Goal: Task Accomplishment & Management: Manage account settings

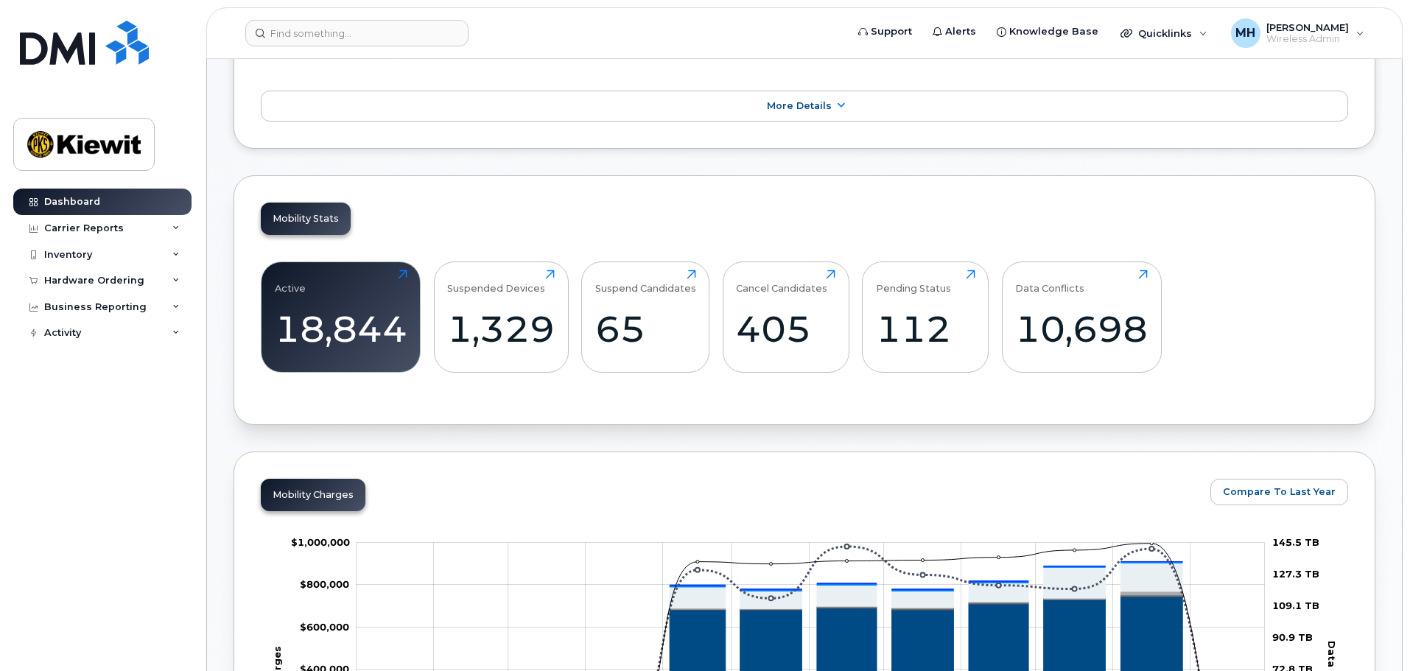
scroll to position [295, 0]
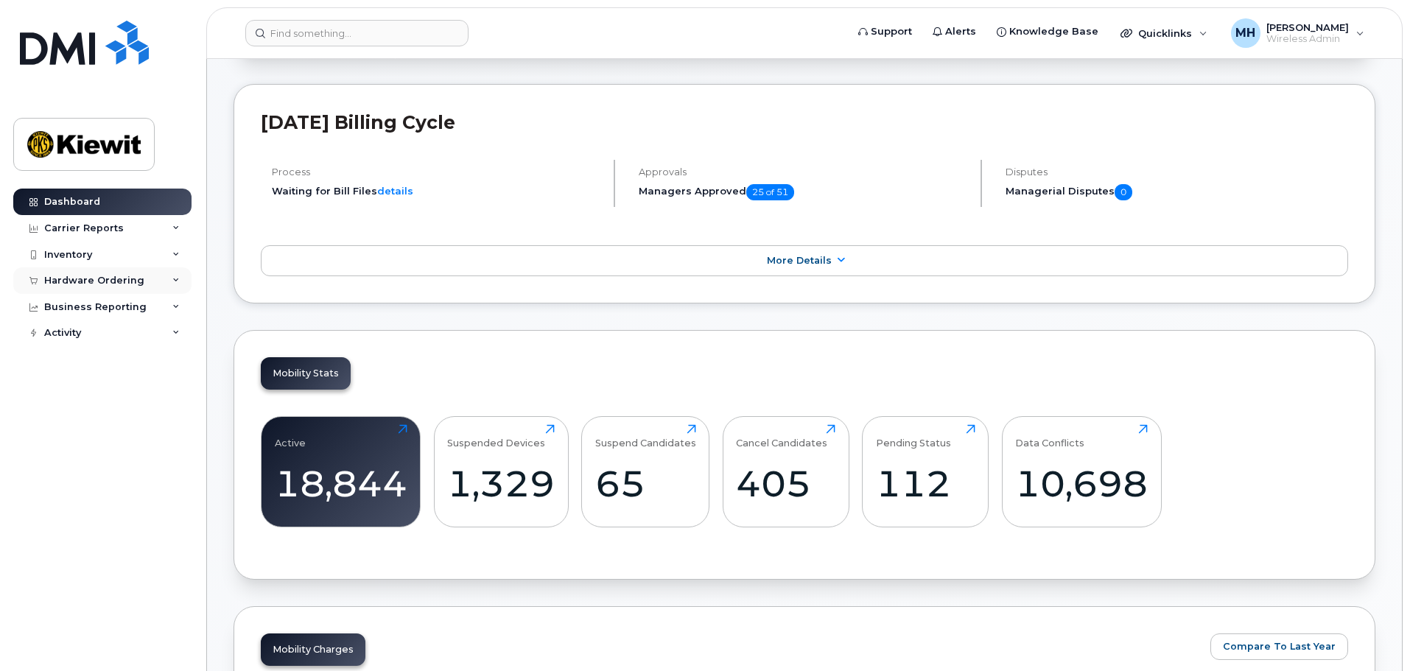
click at [125, 279] on div "Hardware Ordering" at bounding box center [94, 281] width 100 height 12
click at [79, 334] on div "Orders" at bounding box center [69, 335] width 36 height 13
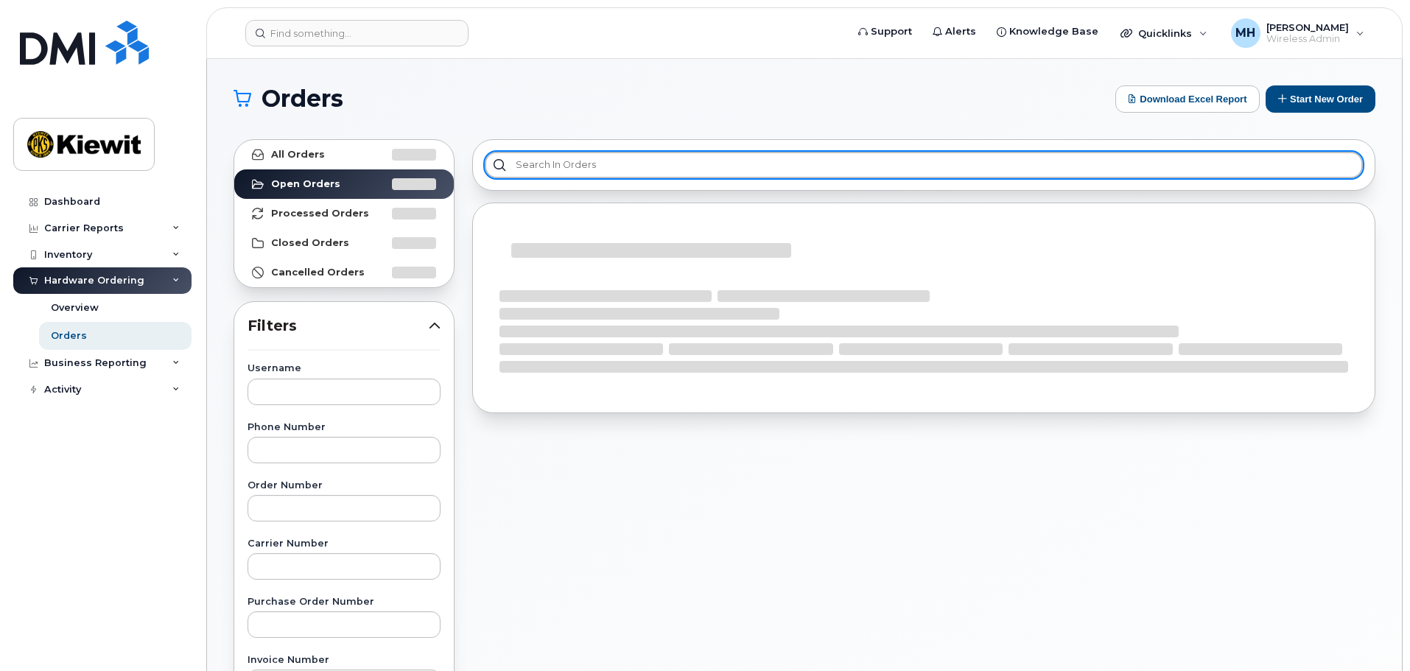
click at [558, 161] on input "text" at bounding box center [924, 165] width 878 height 27
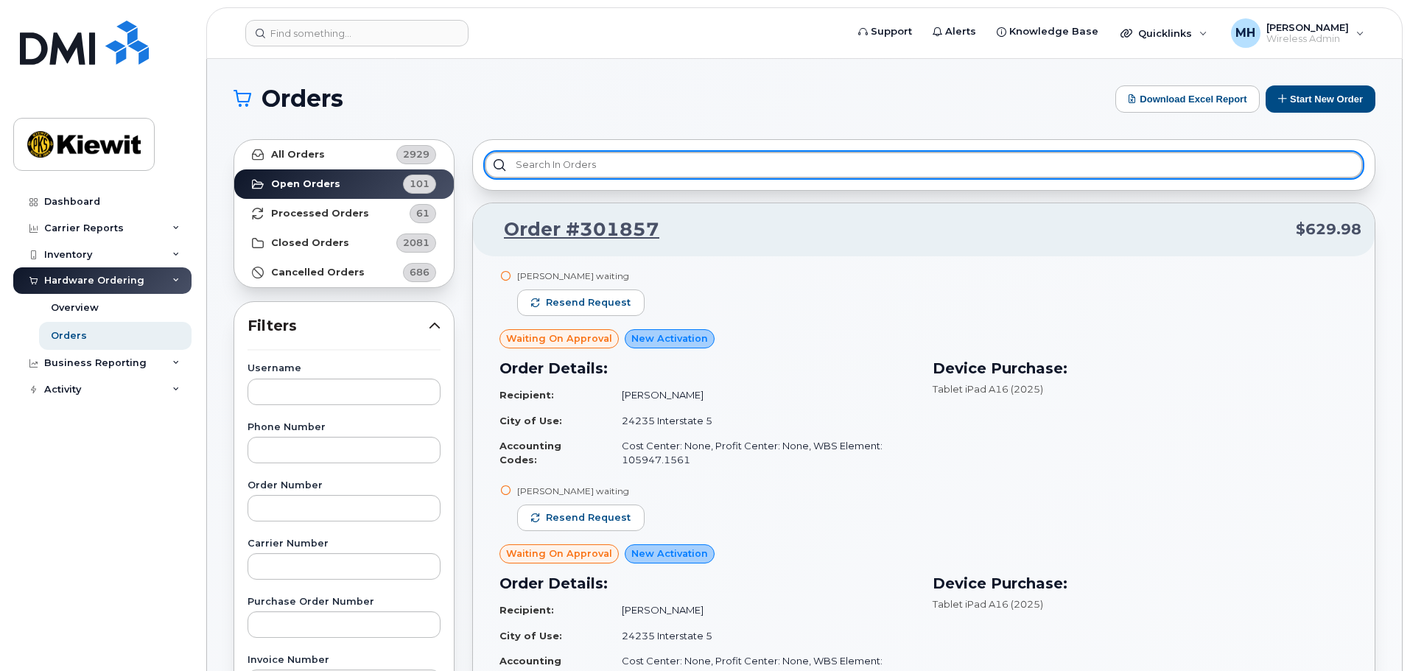
paste input "301824"
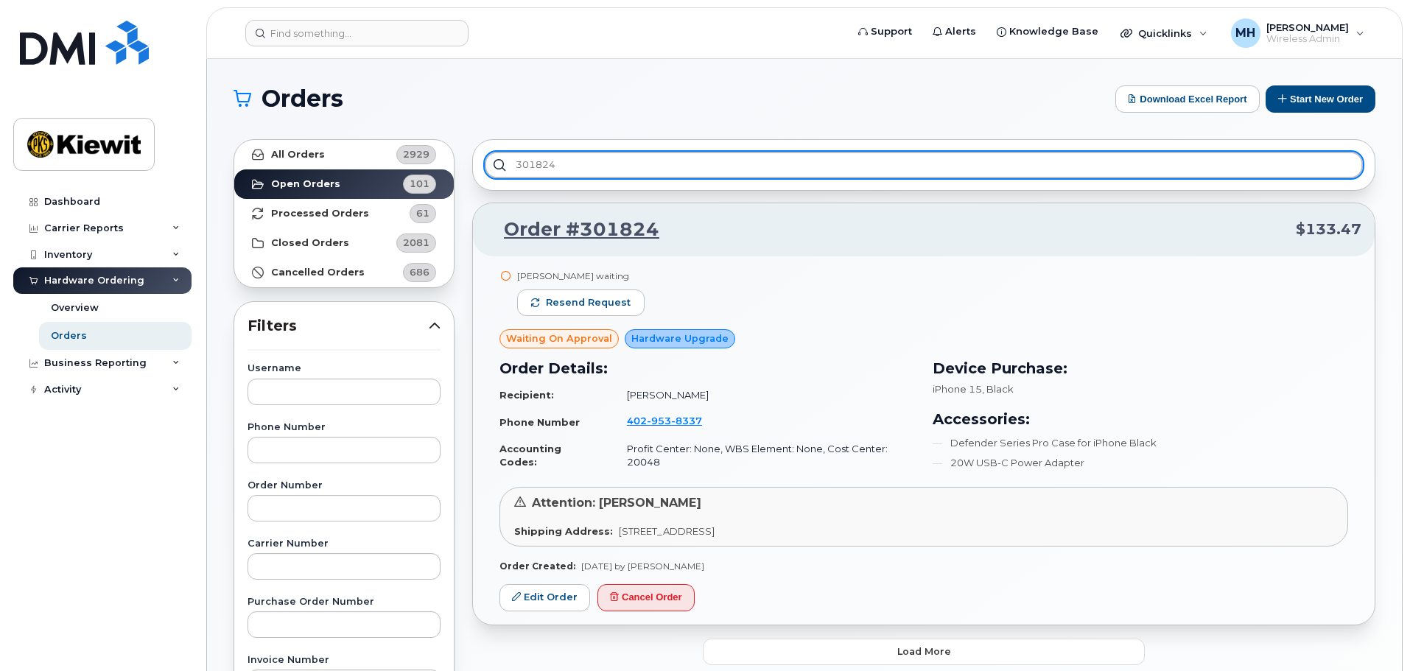
type input "301824"
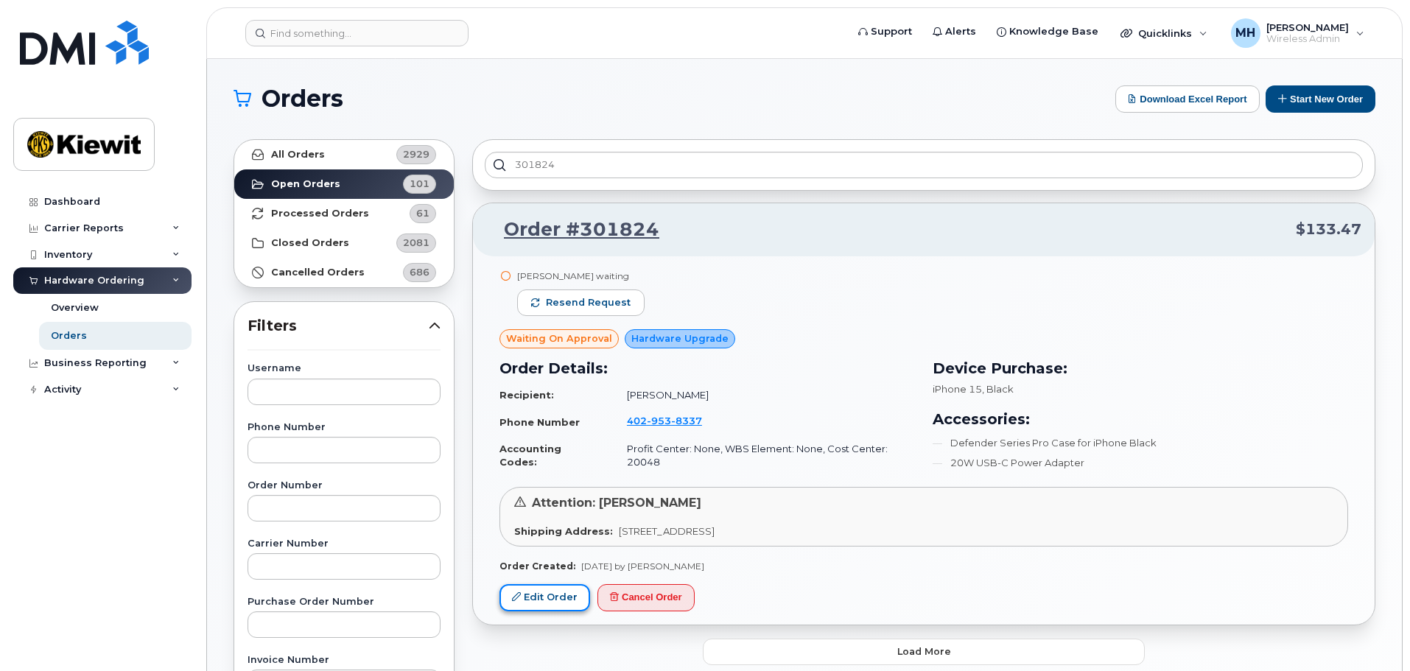
click at [556, 601] on link "Edit Order" at bounding box center [545, 597] width 91 height 27
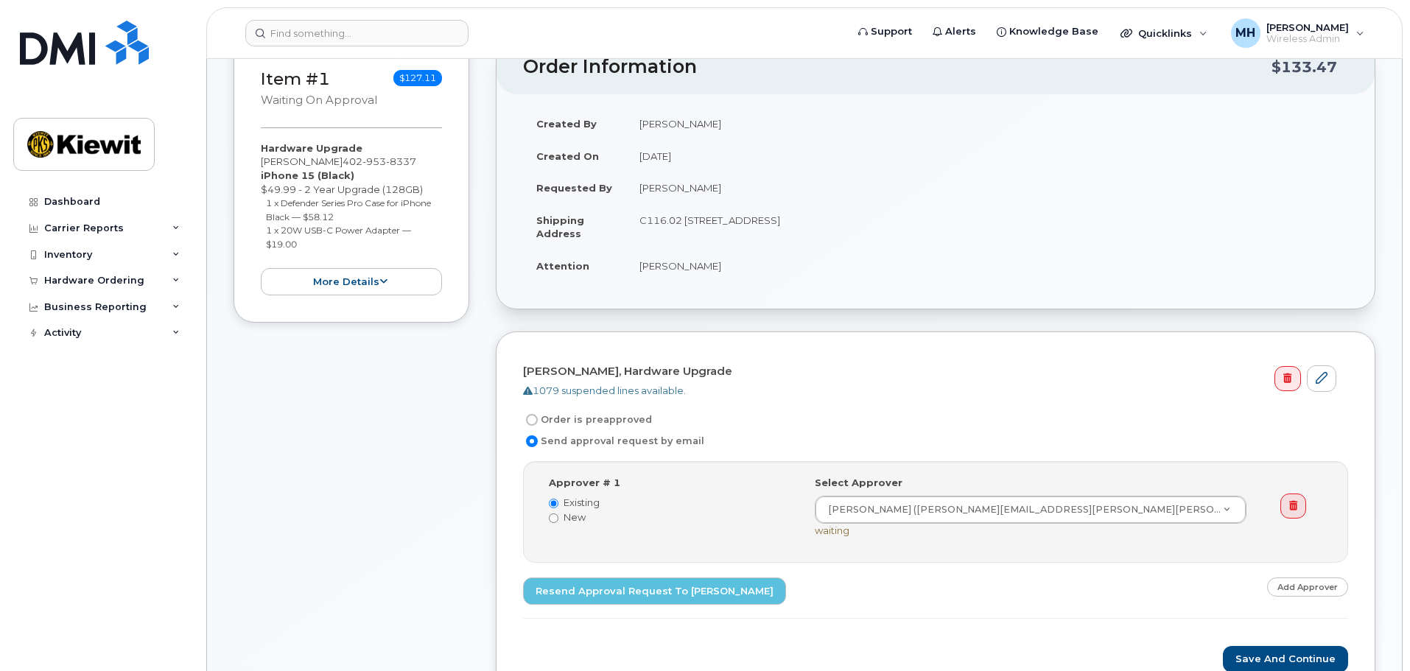
scroll to position [295, 0]
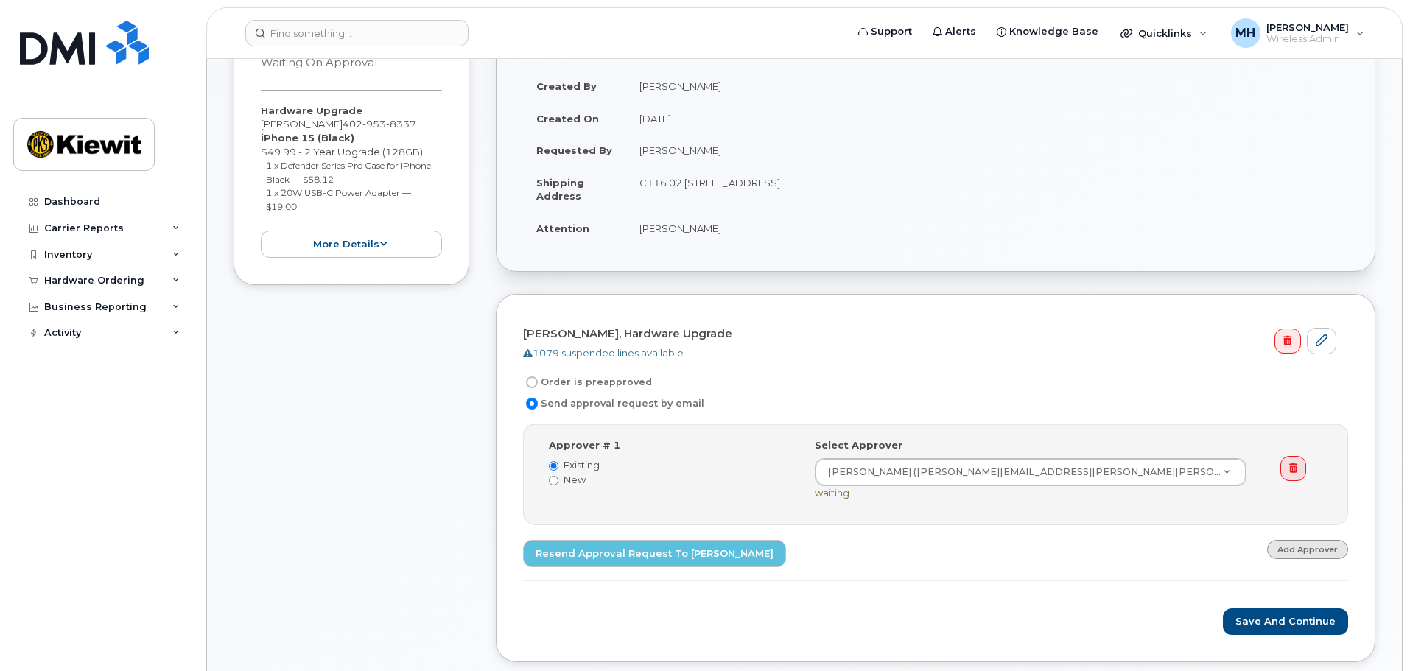
click at [1322, 549] on link "Add Approver" at bounding box center [1307, 549] width 81 height 18
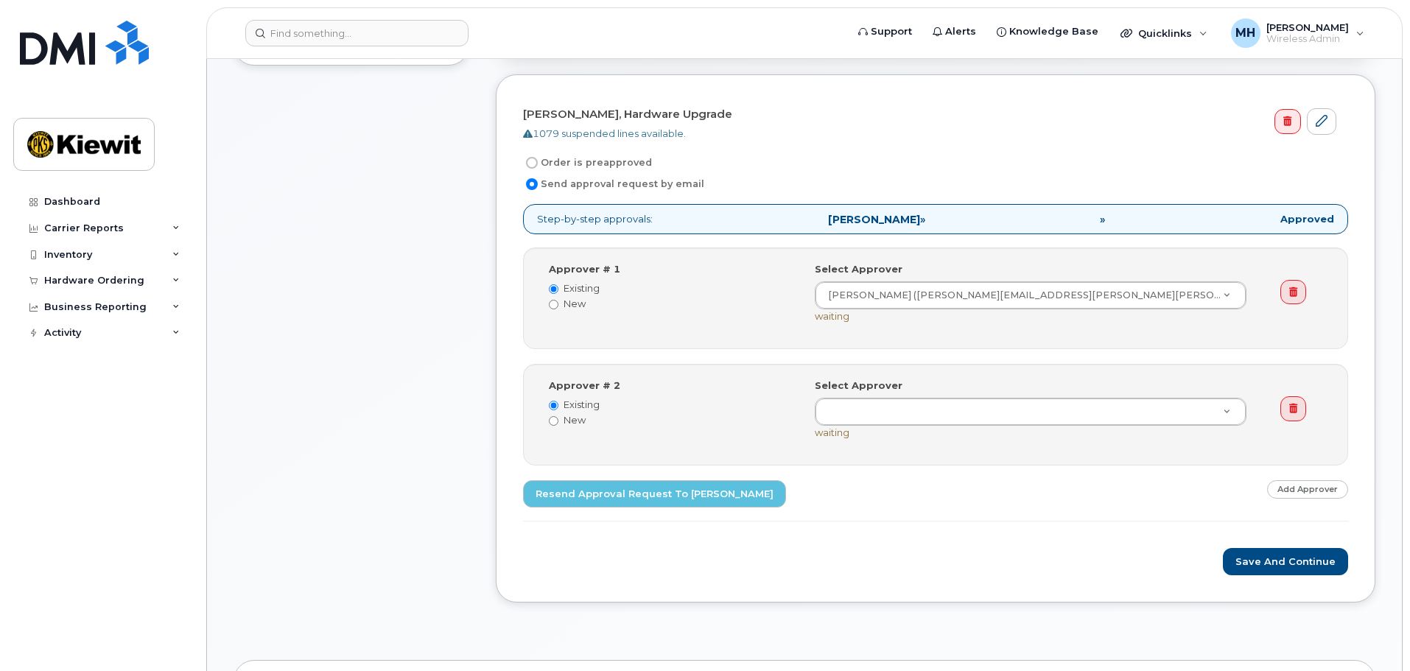
scroll to position [516, 0]
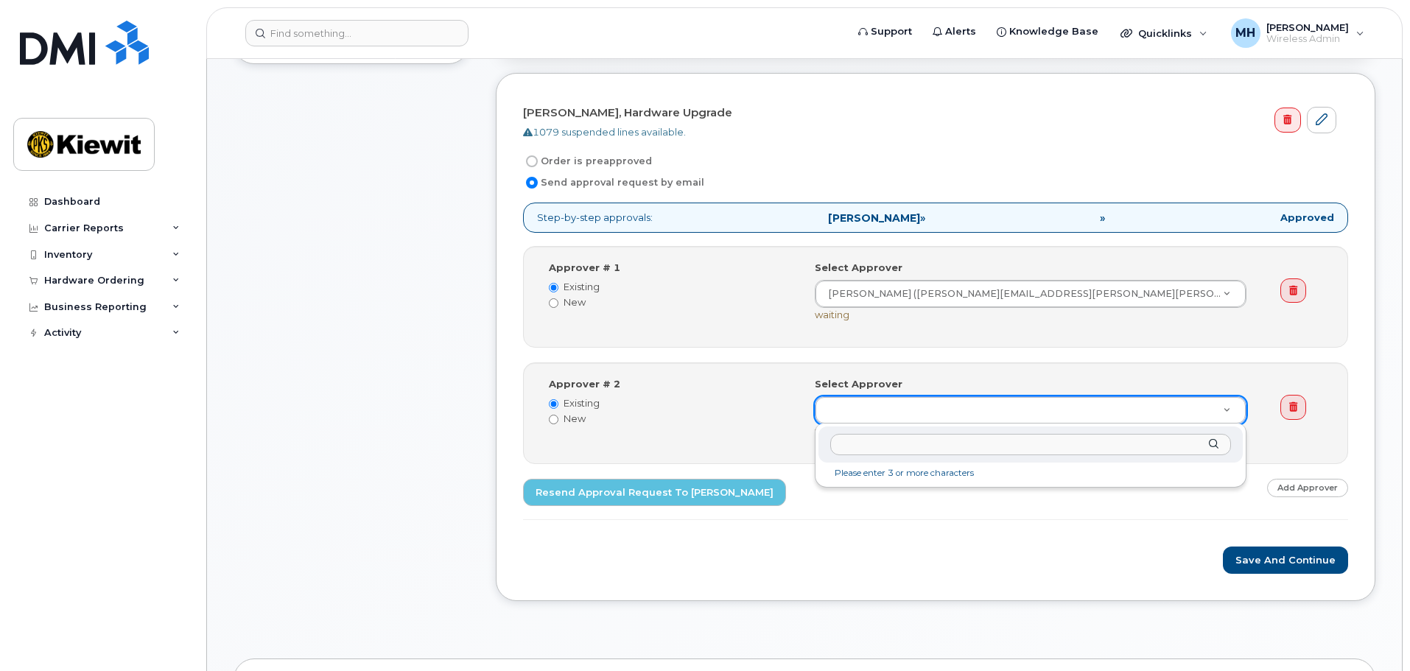
click at [914, 446] on input "text" at bounding box center [1030, 444] width 401 height 21
type input "buffing"
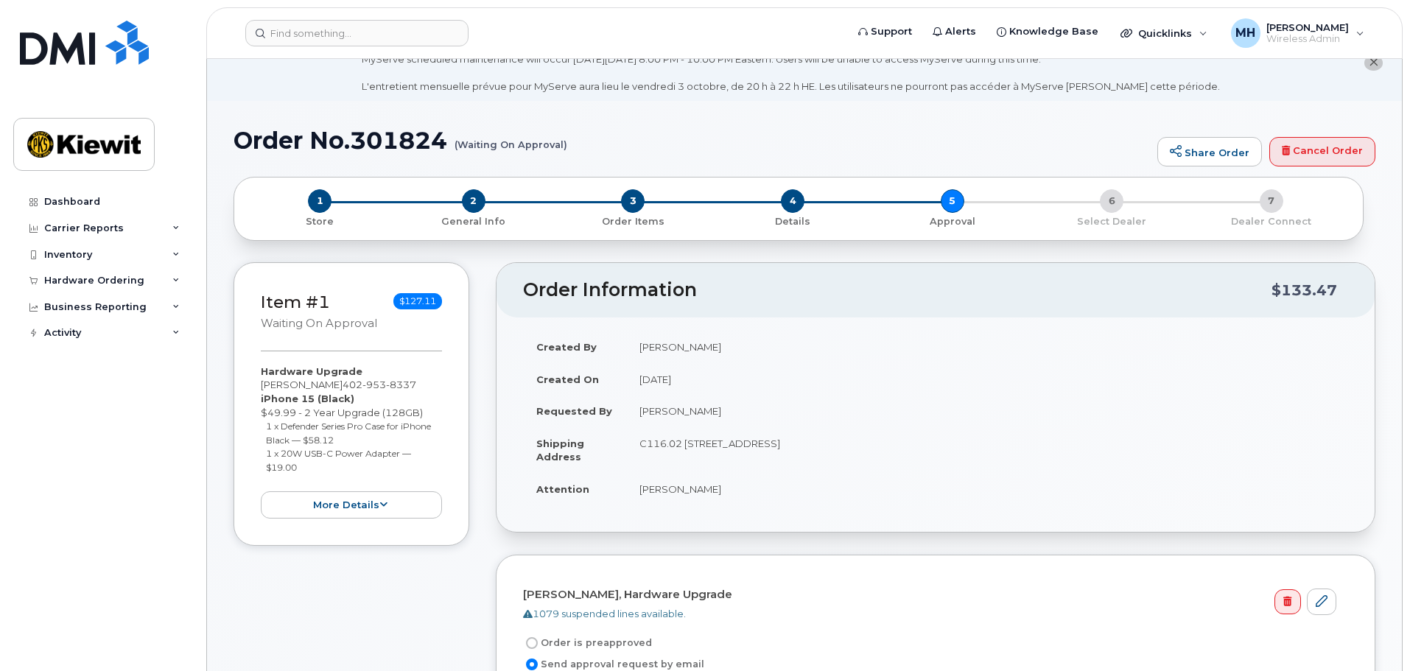
scroll to position [0, 0]
